Goal: Information Seeking & Learning: Find contact information

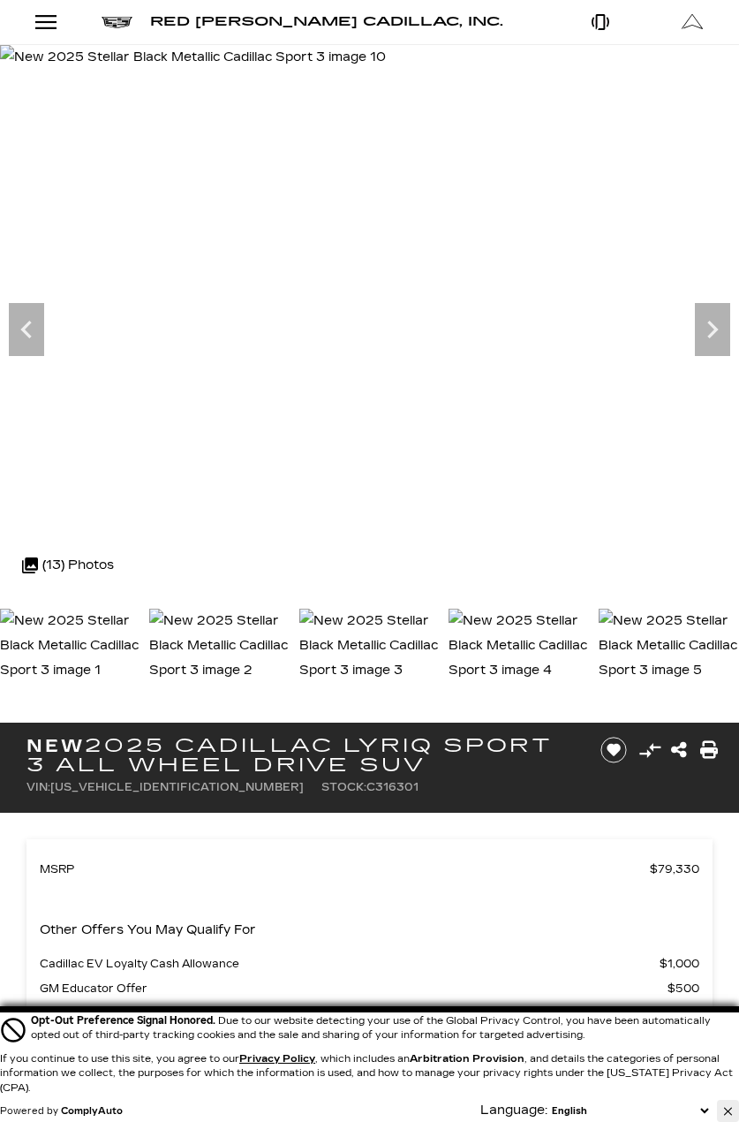
drag, startPoint x: 726, startPoint y: 1111, endPoint x: 646, endPoint y: 1055, distance: 98.3
click at [726, 1111] on icon "Close Button" at bounding box center [728, 1111] width 8 height 11
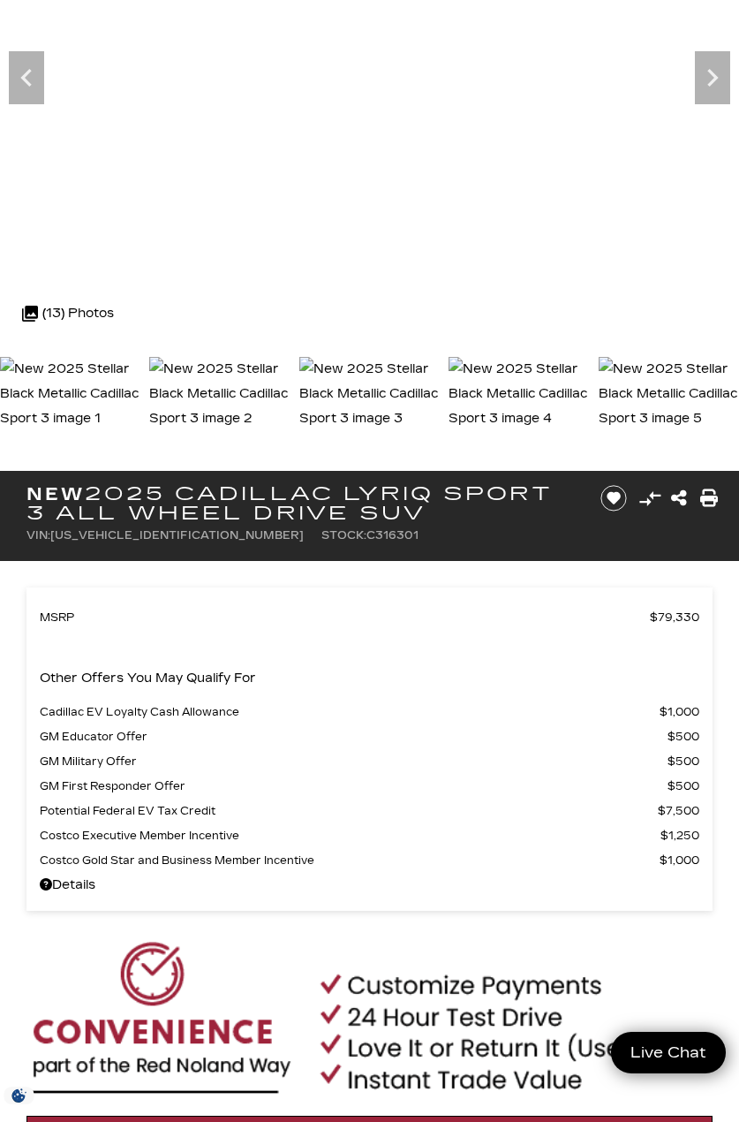
scroll to position [294, 0]
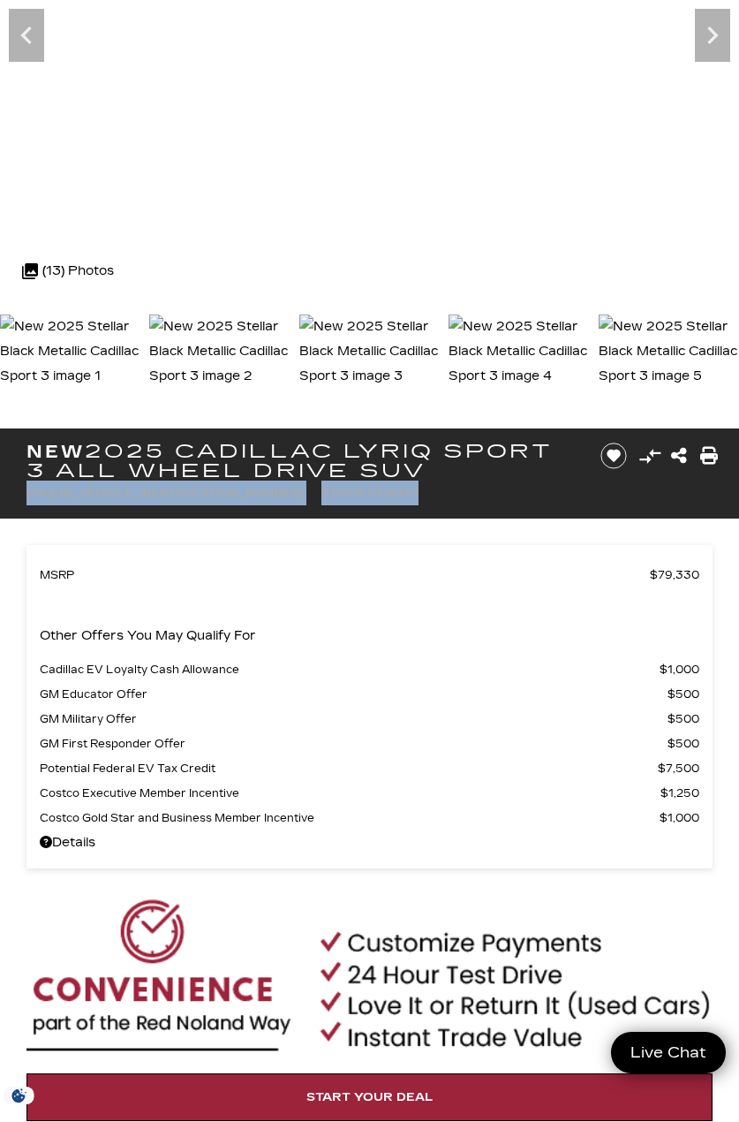
drag, startPoint x: 301, startPoint y: 494, endPoint x: 21, endPoint y: 492, distance: 280.0
click at [21, 492] on div "New 2025 Cadillac LYRIQ Sport 3 All Wheel Drive SUV VIN: 1GYKPYRL2SZ316301 Stoc…" at bounding box center [296, 473] width 592 height 90
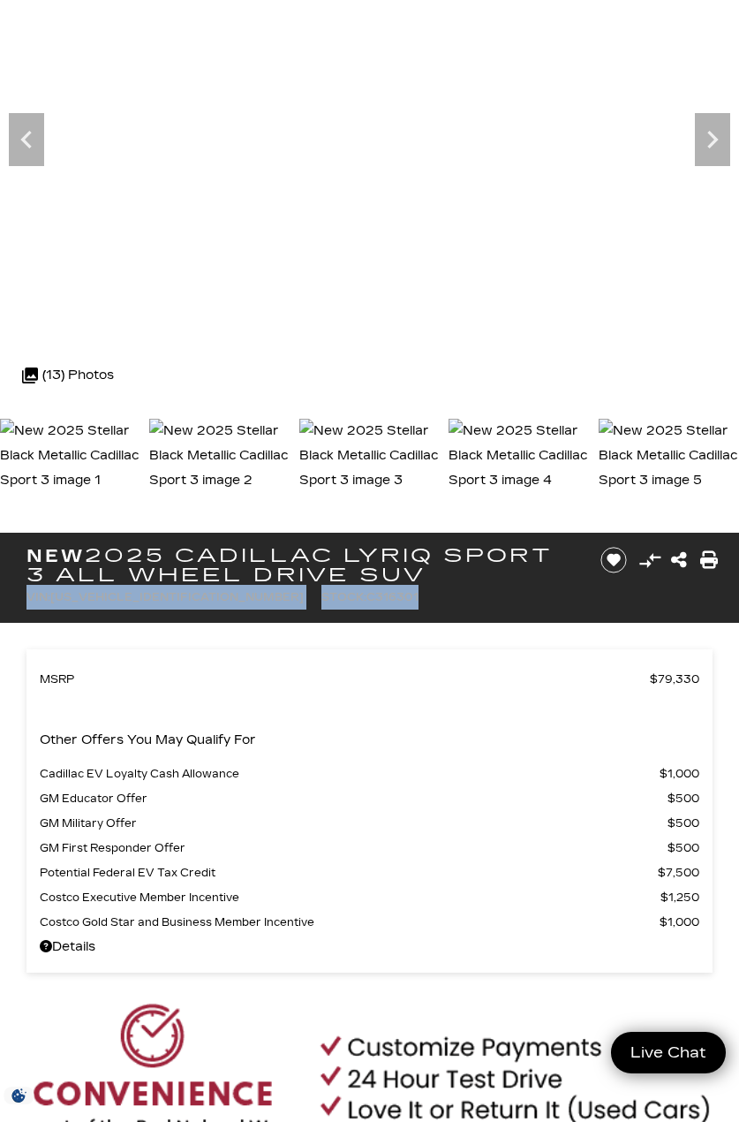
scroll to position [147, 0]
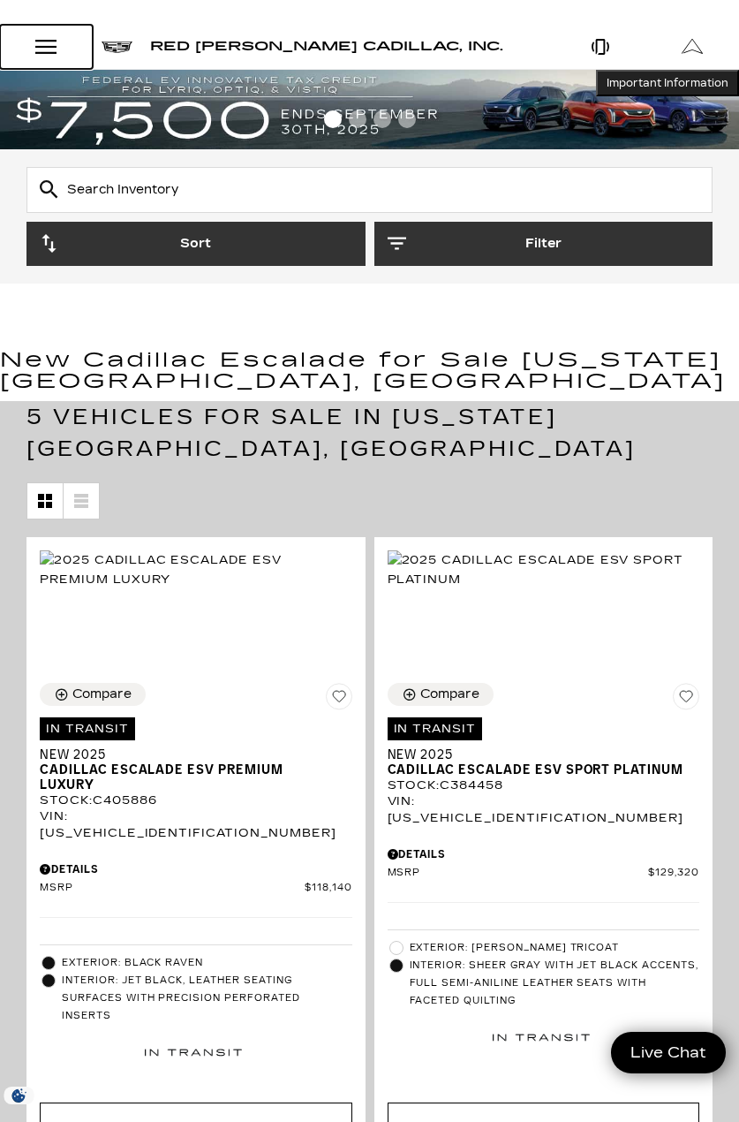
click at [57, 45] on div "Open Menu Modal" at bounding box center [46, 46] width 30 height 21
click at [49, 57] on div "Open Menu Modal" at bounding box center [46, 46] width 30 height 21
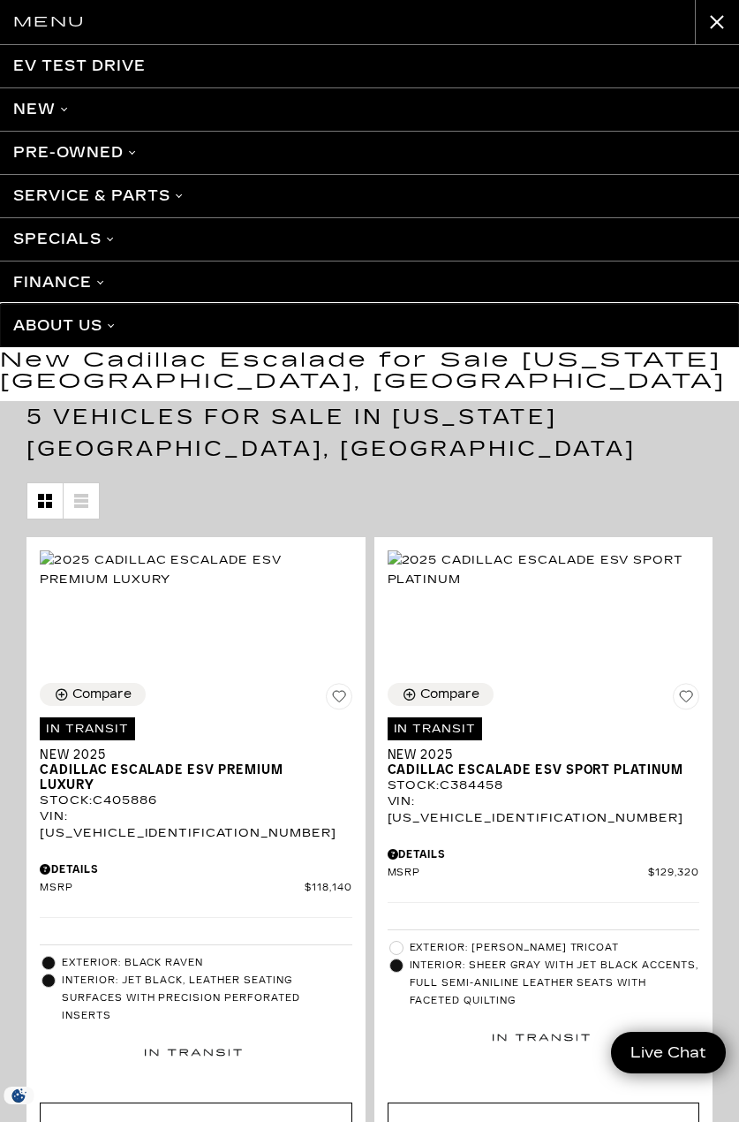
click at [79, 327] on link "About Us" at bounding box center [369, 325] width 739 height 43
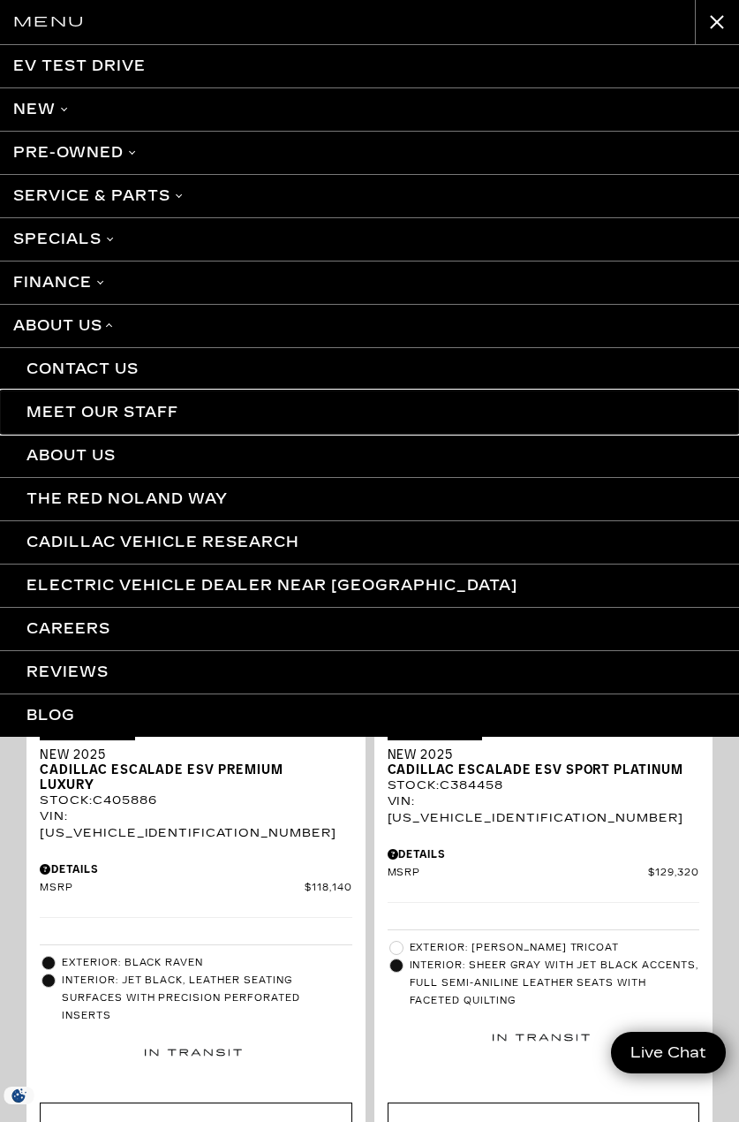
click at [115, 401] on link "Meet Our Staff" at bounding box center [369, 411] width 739 height 43
click at [144, 419] on link "Meet Our Staff" at bounding box center [369, 411] width 739 height 43
